Goal: Find contact information: Find contact information

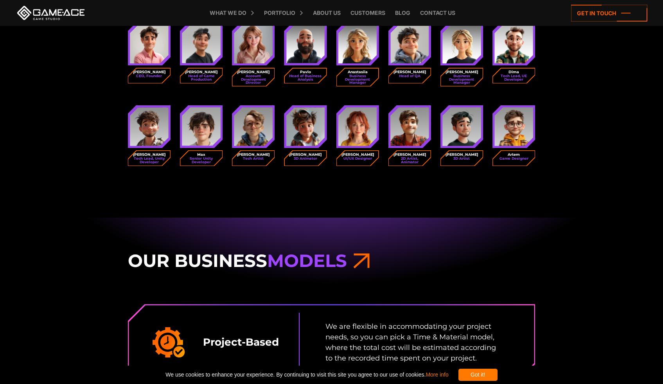
scroll to position [613, 0]
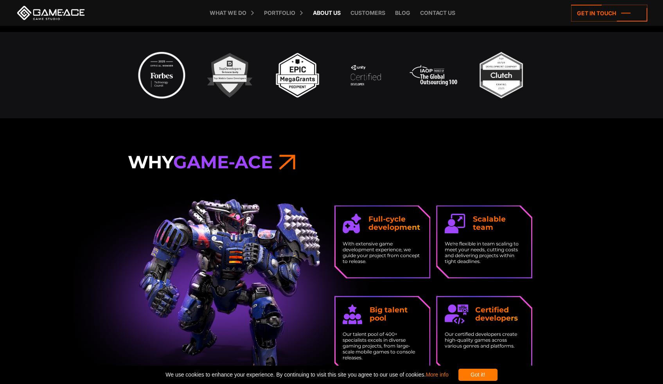
click at [317, 14] on link "About Us" at bounding box center [327, 13] width 36 height 26
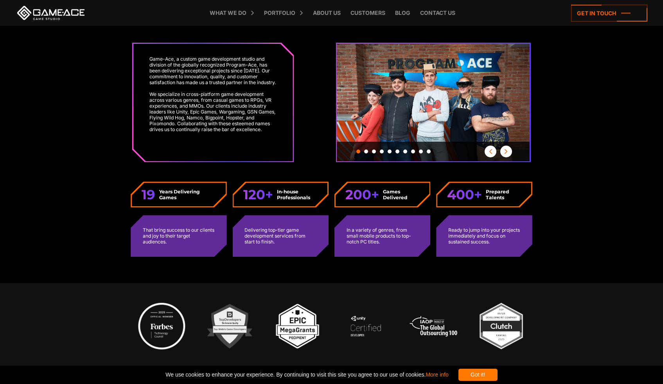
scroll to position [609, 0]
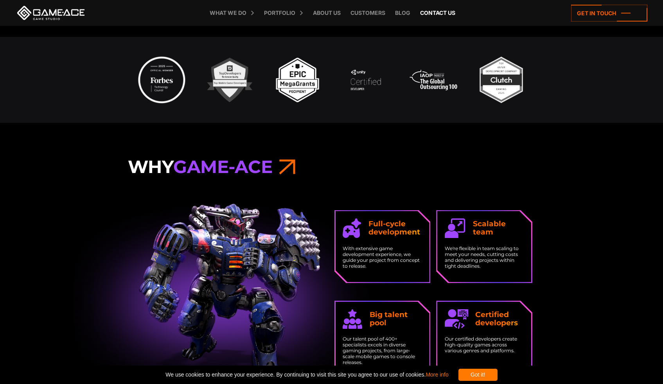
click at [459, 13] on link "Contact us" at bounding box center [437, 13] width 43 height 26
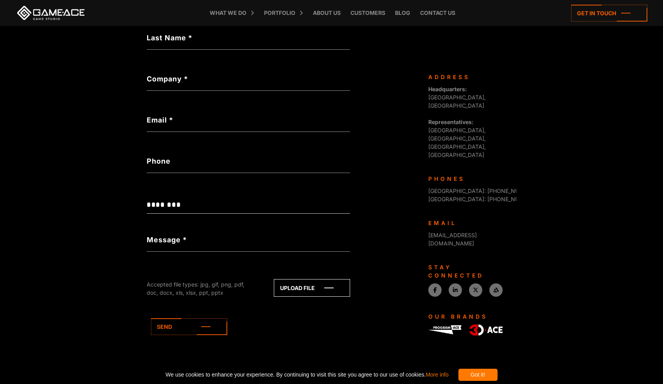
scroll to position [221, 0]
